Goal: Transaction & Acquisition: Purchase product/service

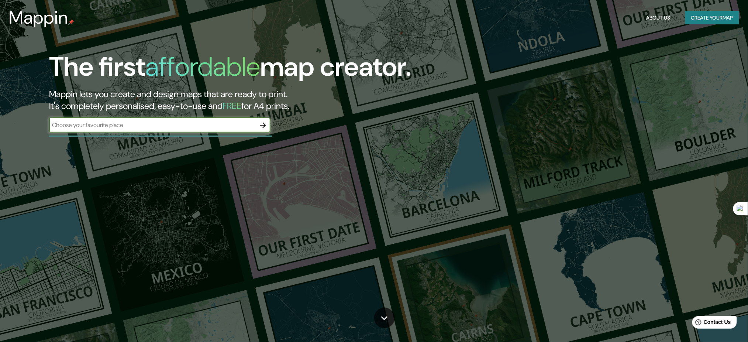
click at [168, 126] on input "text" at bounding box center [152, 125] width 207 height 8
type input "[GEOGRAPHIC_DATA]"
click at [268, 124] on icon "button" at bounding box center [263, 125] width 9 height 9
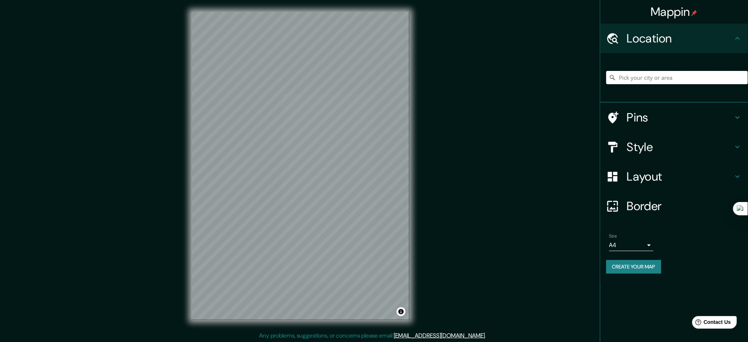
click at [633, 78] on input "Pick your city or area" at bounding box center [678, 77] width 142 height 13
type input "[GEOGRAPHIC_DATA]"
click at [666, 140] on h4 "Style" at bounding box center [680, 147] width 106 height 15
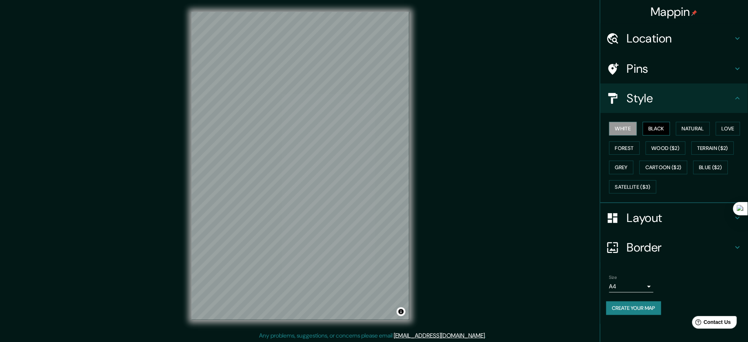
click at [665, 130] on button "Black" at bounding box center [657, 129] width 28 height 14
click at [684, 123] on button "Natural" at bounding box center [693, 129] width 34 height 14
click at [741, 127] on button "Love" at bounding box center [728, 129] width 24 height 14
click at [631, 151] on button "Forest" at bounding box center [625, 148] width 31 height 14
click at [618, 164] on button "Grey" at bounding box center [622, 168] width 24 height 14
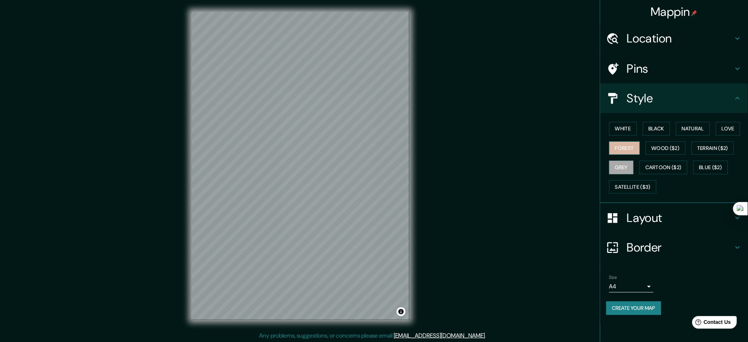
click at [619, 148] on button "Forest" at bounding box center [625, 148] width 31 height 14
click at [624, 128] on button "White" at bounding box center [624, 129] width 28 height 14
click at [659, 123] on button "Black" at bounding box center [657, 129] width 28 height 14
click at [686, 124] on button "Natural" at bounding box center [693, 129] width 34 height 14
click at [641, 309] on button "Create your map" at bounding box center [634, 308] width 55 height 14
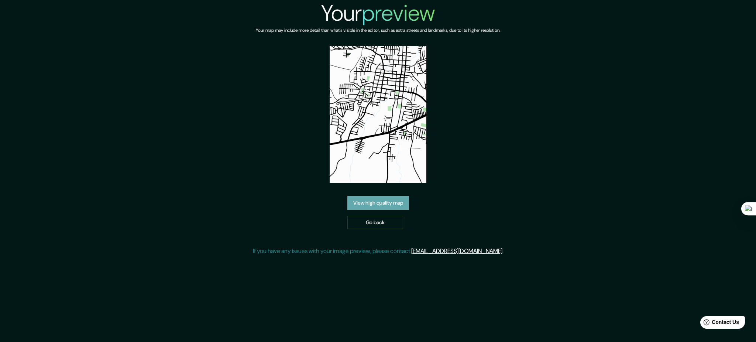
click at [401, 204] on link "View high quality map" at bounding box center [378, 203] width 62 height 14
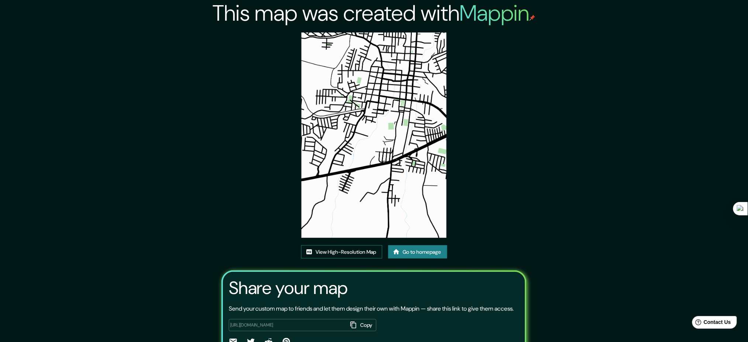
click at [362, 253] on link "View High-Resolution Map" at bounding box center [341, 252] width 81 height 14
click at [422, 252] on link "Go to homepage" at bounding box center [417, 252] width 59 height 14
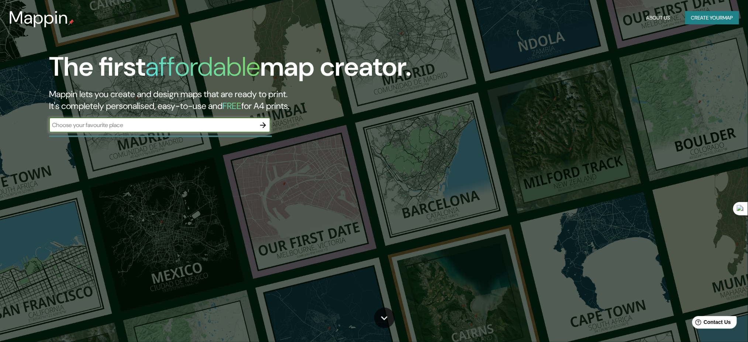
click at [132, 123] on input "text" at bounding box center [152, 125] width 207 height 8
type input "[GEOGRAPHIC_DATA]"
click at [261, 127] on icon "button" at bounding box center [263, 125] width 9 height 9
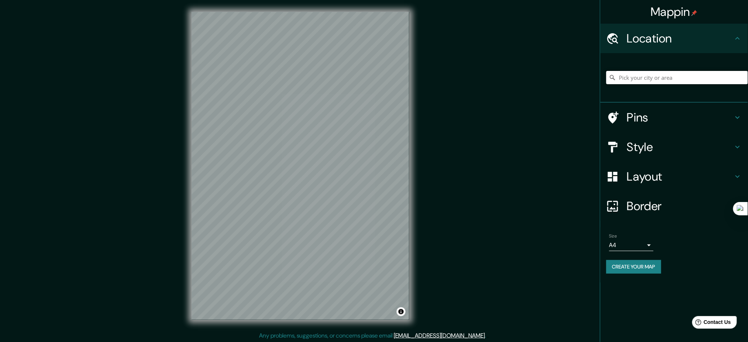
click at [663, 74] on input "Pick your city or area" at bounding box center [678, 77] width 142 height 13
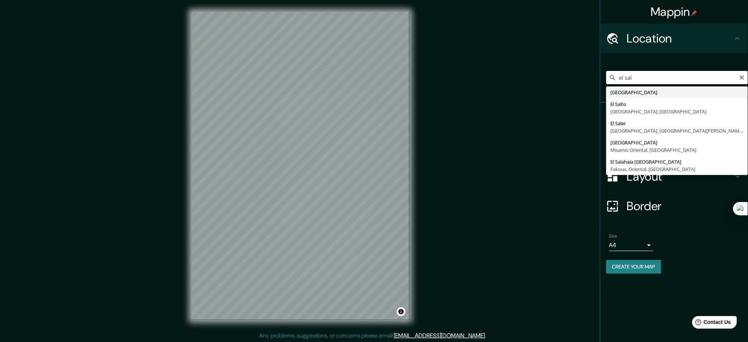
type input "[GEOGRAPHIC_DATA]"
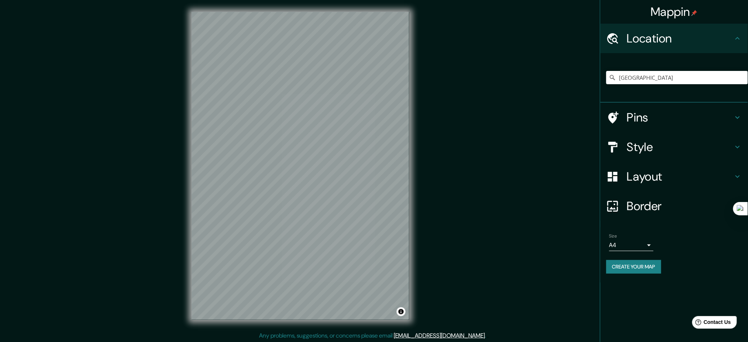
click at [651, 261] on button "Create your map" at bounding box center [634, 267] width 55 height 14
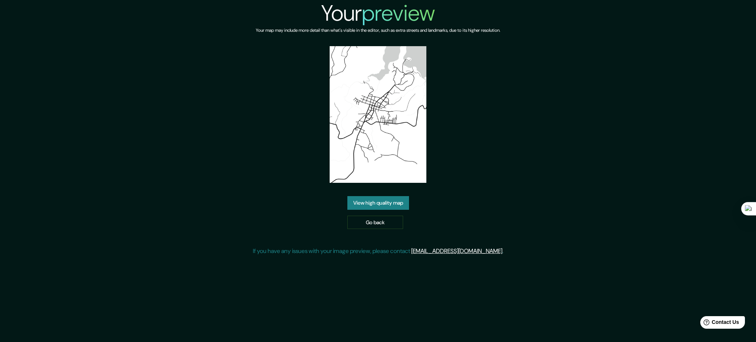
click at [407, 195] on div "Your preview Your map may include more detail than what's visible in the editor…" at bounding box center [378, 130] width 251 height 261
click at [405, 199] on link "View high quality map" at bounding box center [378, 203] width 62 height 14
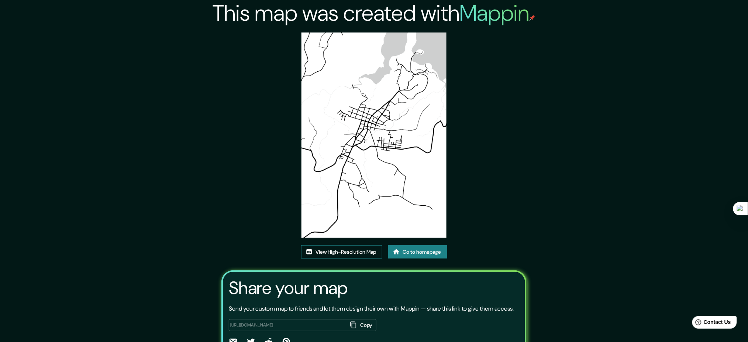
click at [372, 250] on link "View High-Resolution Map" at bounding box center [341, 252] width 81 height 14
